Goal: Information Seeking & Learning: Find specific fact

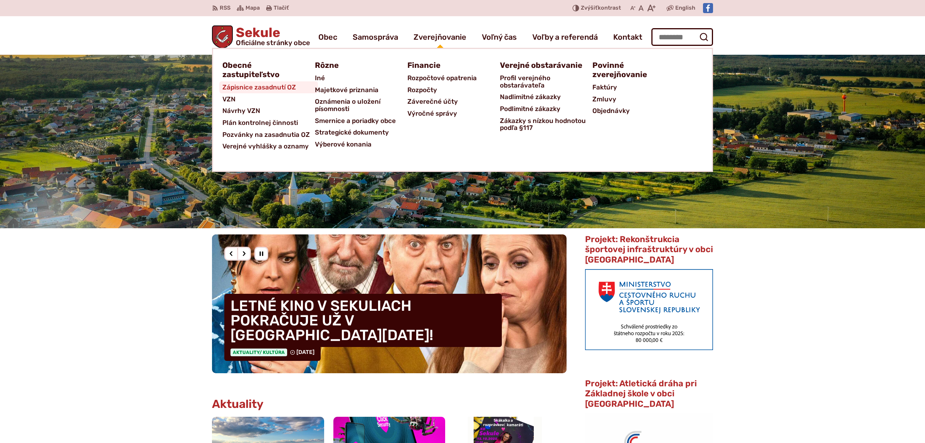
click at [264, 85] on span "Zápisnice zasadnutí OZ" at bounding box center [259, 87] width 74 height 12
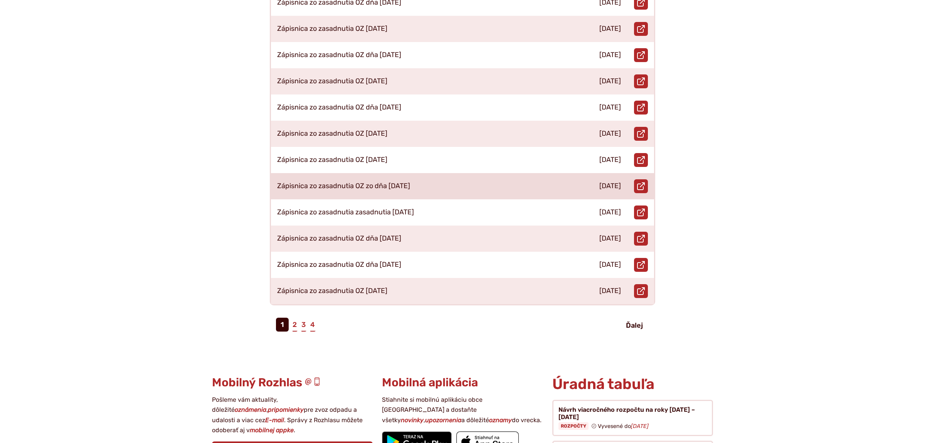
scroll to position [283, 0]
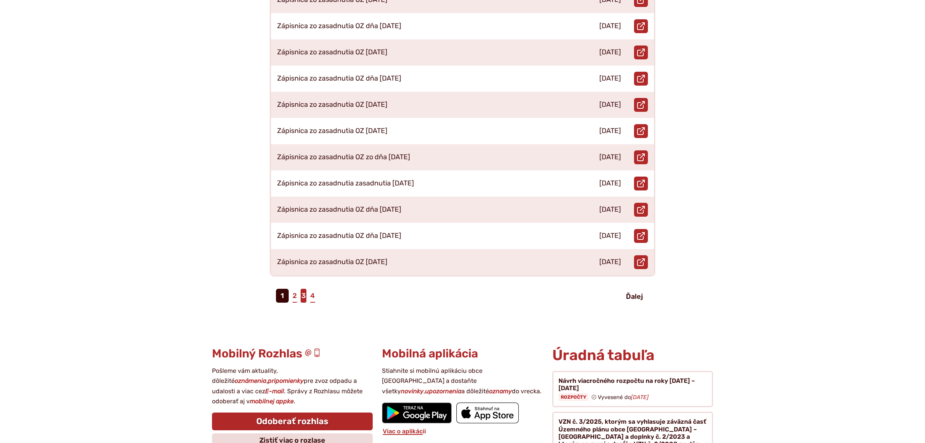
click at [306, 289] on link "3" at bounding box center [304, 296] width 6 height 14
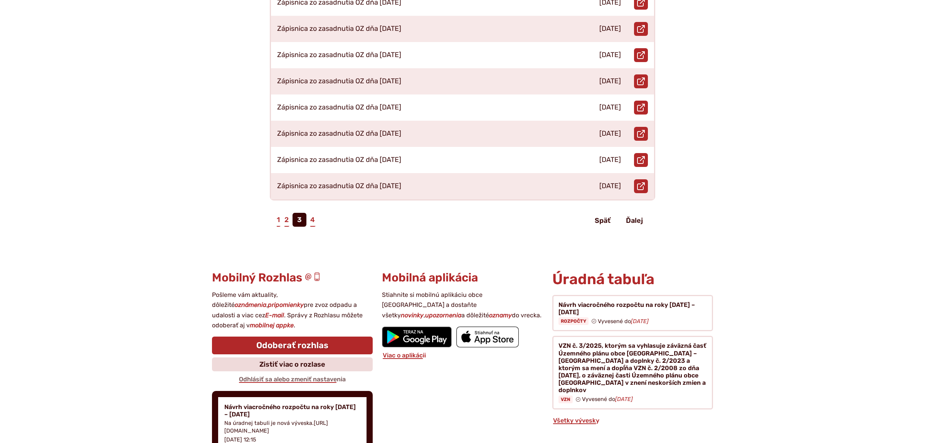
scroll to position [364, 0]
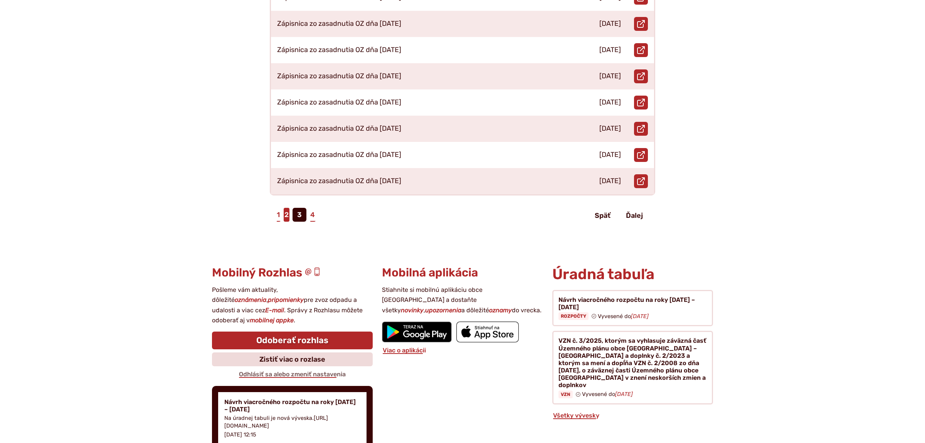
click at [287, 208] on link "2" at bounding box center [287, 215] width 6 height 14
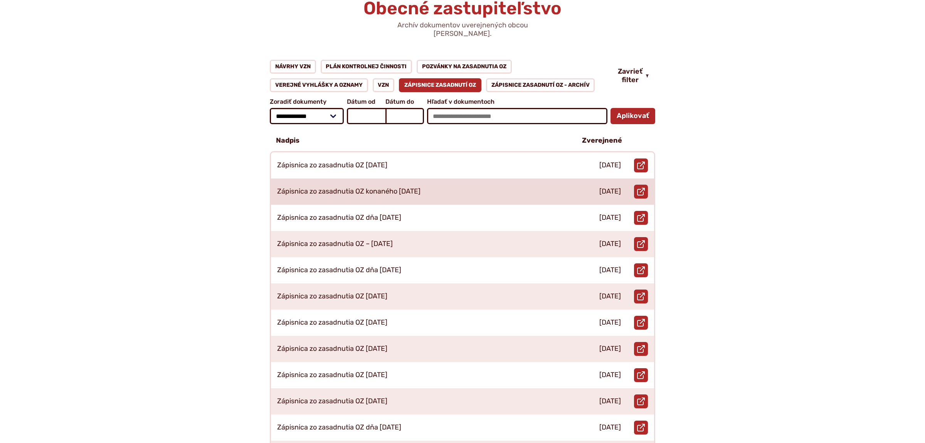
scroll to position [121, 0]
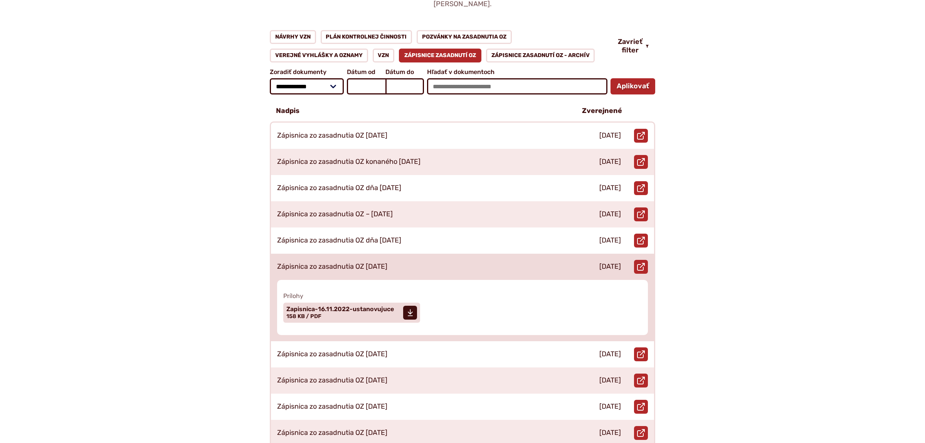
click at [357, 262] on p "Zápisnica zo zasadnutia OZ 16.11.2022" at bounding box center [332, 266] width 110 height 8
click at [335, 306] on span "Zapisnica-16.11.2022-ustanovujuce" at bounding box center [340, 309] width 108 height 6
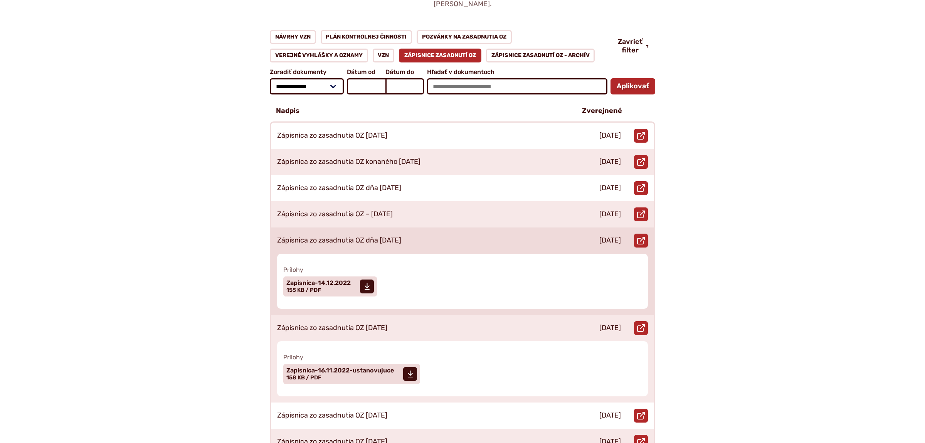
click at [383, 236] on p "Zápisnica zo zasadnutia OZ dňa 14.12.2022" at bounding box center [339, 240] width 124 height 8
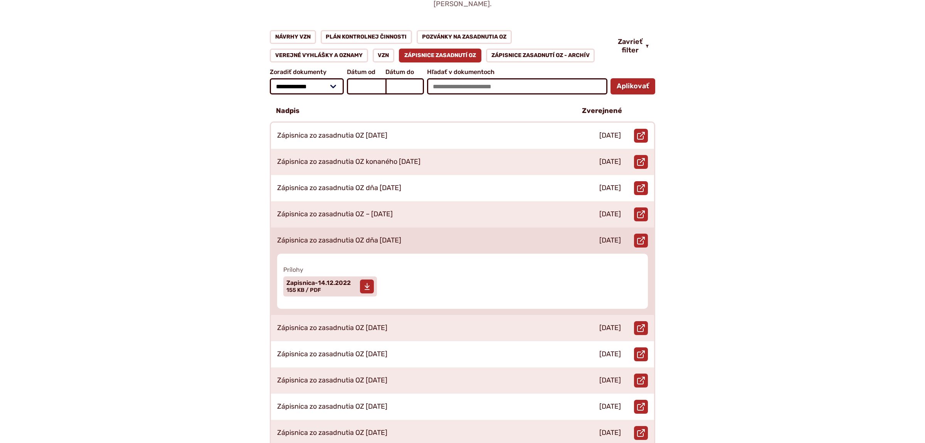
click at [313, 280] on span "Zapisnica-14.12.2022" at bounding box center [318, 283] width 64 height 6
